Goal: Use online tool/utility: Utilize a website feature to perform a specific function

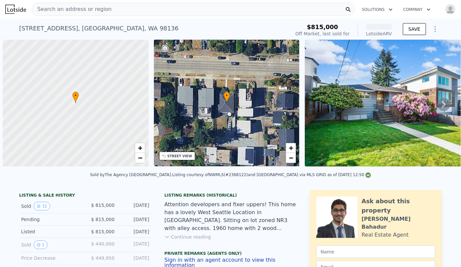
scroll to position [0, 3]
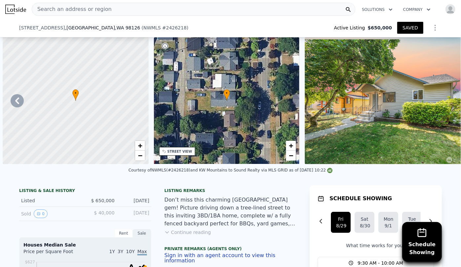
scroll to position [0, 159]
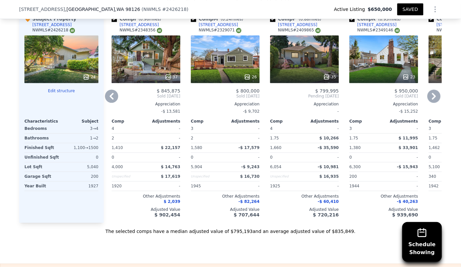
click at [428, 93] on icon at bounding box center [434, 96] width 13 height 13
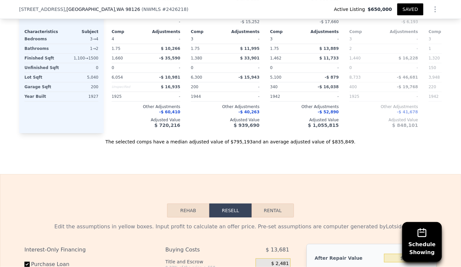
scroll to position [869, 0]
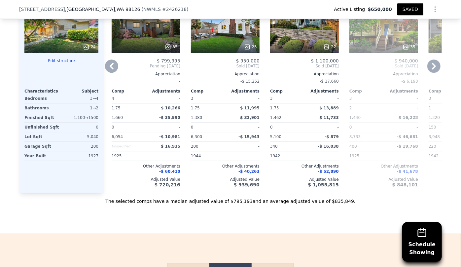
click at [300, 29] on div "22" at bounding box center [304, 29] width 69 height 48
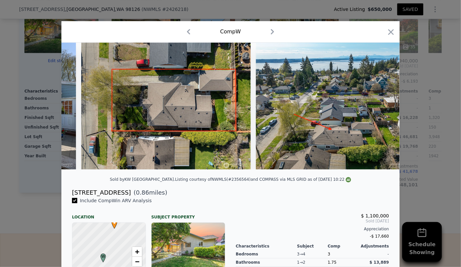
scroll to position [0, 3556]
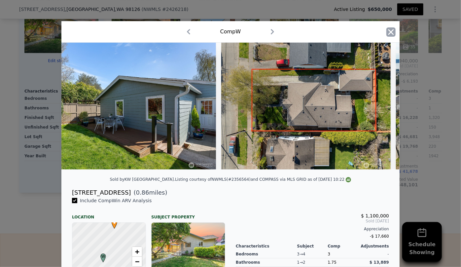
click at [387, 31] on icon "button" at bounding box center [391, 31] width 9 height 9
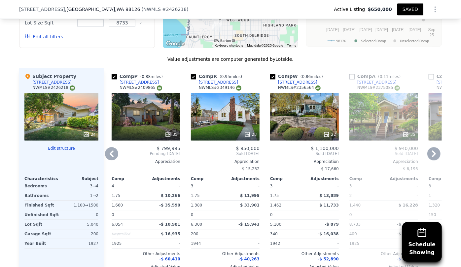
scroll to position [779, 0]
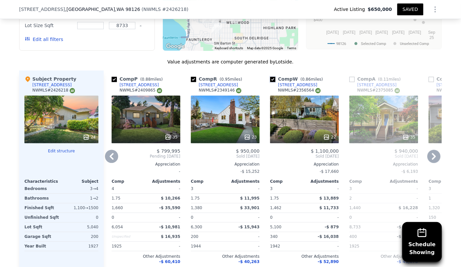
click at [273, 77] on input "checkbox" at bounding box center [272, 79] width 5 height 5
checkbox input "false"
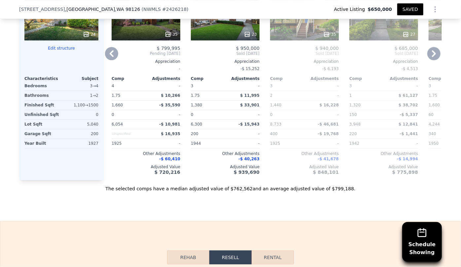
scroll to position [869, 0]
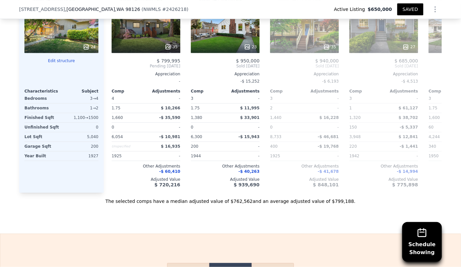
click at [433, 11] on icon "Show Options" at bounding box center [436, 9] width 8 height 8
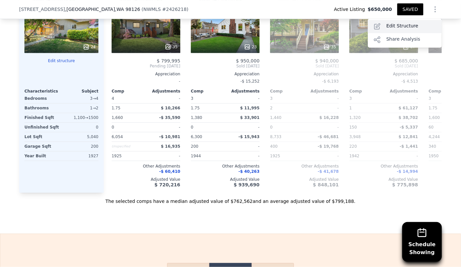
click at [406, 26] on div "Edit Structure" at bounding box center [405, 26] width 74 height 13
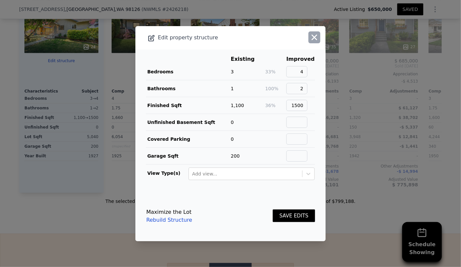
click at [314, 38] on icon "button" at bounding box center [314, 37] width 9 height 9
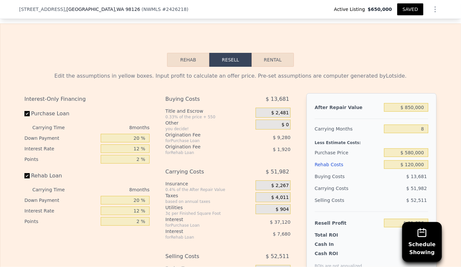
scroll to position [1139, 0]
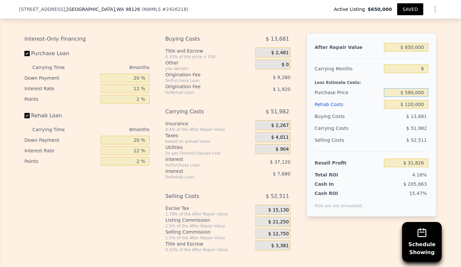
click at [412, 97] on input "$ 580,000" at bounding box center [406, 92] width 44 height 9
type input "$ 550,000"
click at [388, 145] on div "$ 52,511" at bounding box center [406, 140] width 45 height 12
type input "$ 64,325"
click at [402, 6] on button "SAVED" at bounding box center [411, 9] width 26 height 12
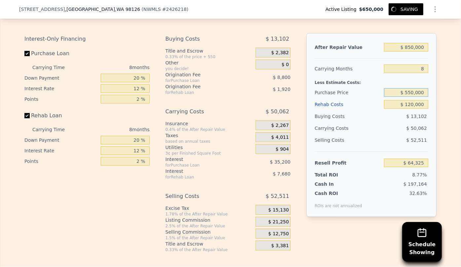
click at [411, 97] on input "$ 550,000" at bounding box center [406, 92] width 44 height 9
type input "$ 600,000"
click at [384, 139] on div "$ 52,511" at bounding box center [406, 140] width 45 height 12
type input "$ 10,159"
click at [411, 97] on input "$ 600,000" at bounding box center [406, 92] width 44 height 9
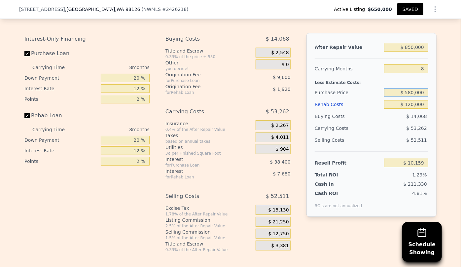
type input "$ 580,000"
type input "$ 31,826"
click at [433, 34] on div "Edit the assumptions in yellow boxes. Input profit to calculate an offer price.…" at bounding box center [230, 132] width 412 height 241
click at [411, 11] on button "SAVED" at bounding box center [411, 9] width 26 height 12
type input "2.25"
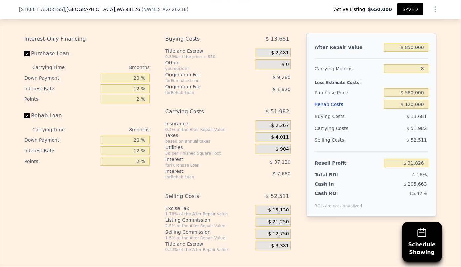
type input "1320"
type input "3788"
